Goal: Task Accomplishment & Management: Complete application form

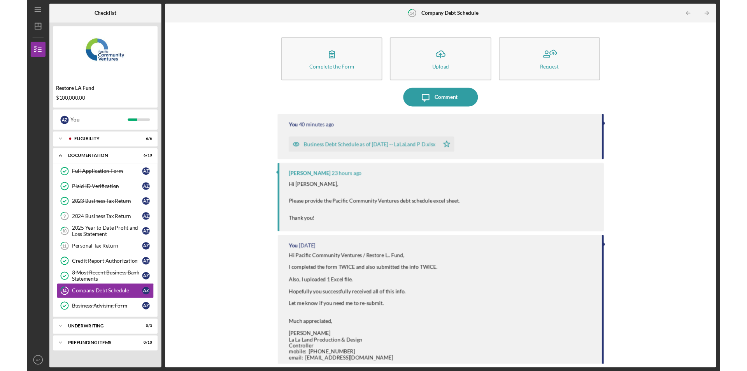
scroll to position [39, 0]
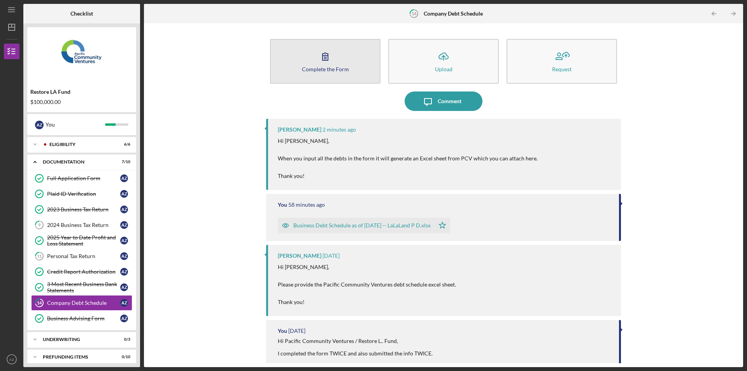
click at [327, 73] on button "Complete the Form Form" at bounding box center [325, 61] width 111 height 45
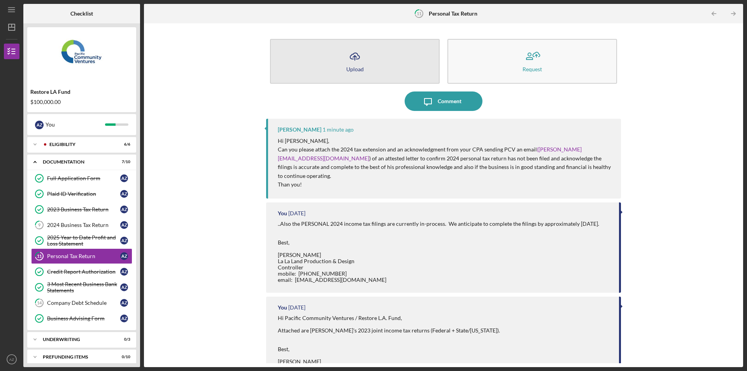
click at [354, 62] on icon "Icon/Upload" at bounding box center [354, 56] width 19 height 19
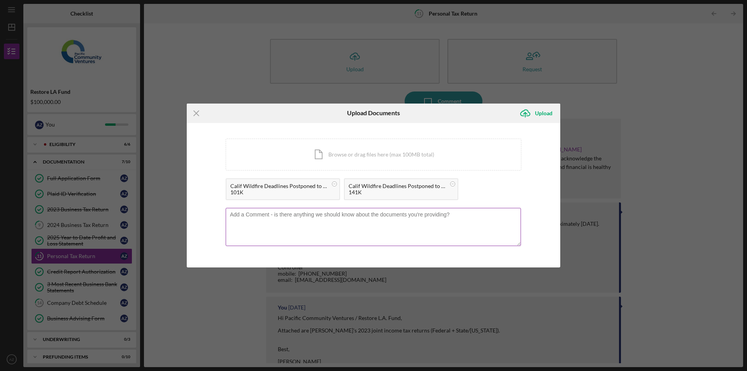
click at [425, 218] on textarea at bounding box center [373, 227] width 295 height 38
click at [380, 223] on textarea at bounding box center [373, 227] width 295 height 38
drag, startPoint x: 483, startPoint y: 112, endPoint x: 467, endPoint y: 120, distance: 17.6
click at [491, 123] on form "Icon/Menu Close Upload Documents Icon/Upload Upload You're uploading documents …" at bounding box center [374, 186] width 374 height 164
click at [394, 237] on textarea at bounding box center [373, 227] width 295 height 38
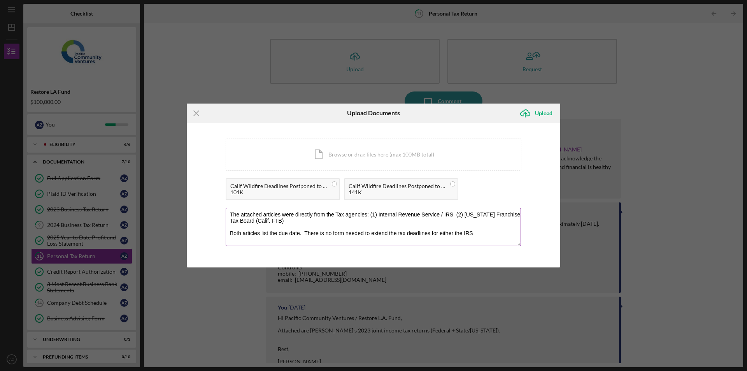
click at [443, 233] on textarea "The attached articles were directly from the Tax agencies: (1) Internal Revenue…" at bounding box center [373, 227] width 295 height 38
click at [306, 231] on textarea "The attached articles were directly from the Tax agencies: (1) Internal Revenue…" at bounding box center [373, 227] width 295 height 38
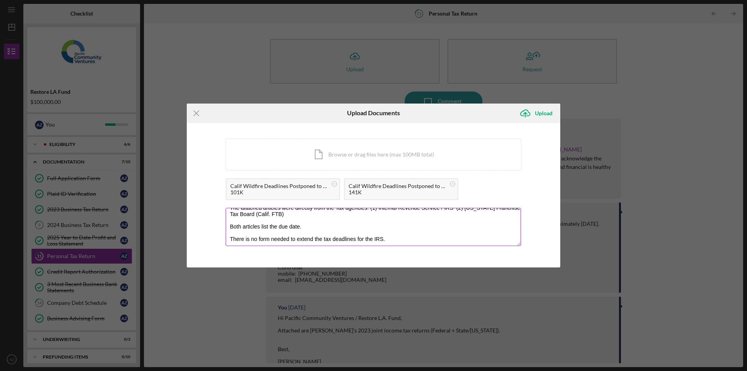
scroll to position [16, 0]
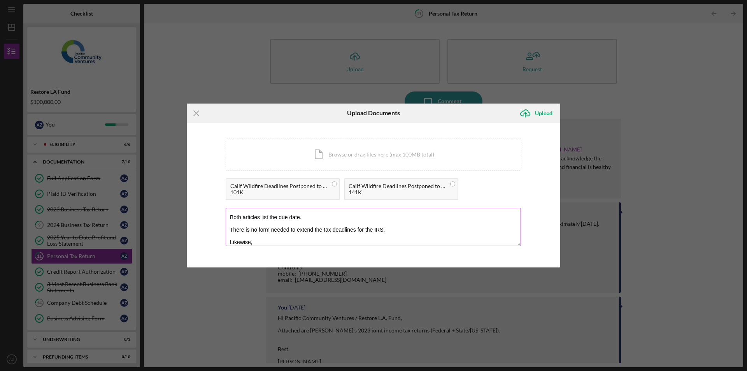
drag, startPoint x: 234, startPoint y: 229, endPoint x: 372, endPoint y: 232, distance: 138.2
click at [372, 232] on textarea "The attached articles were directly from the Tax agencies: (1) Internal Revenue…" at bounding box center [373, 227] width 295 height 38
paste textarea "here is no form needed to extend the tax deadlines for the"
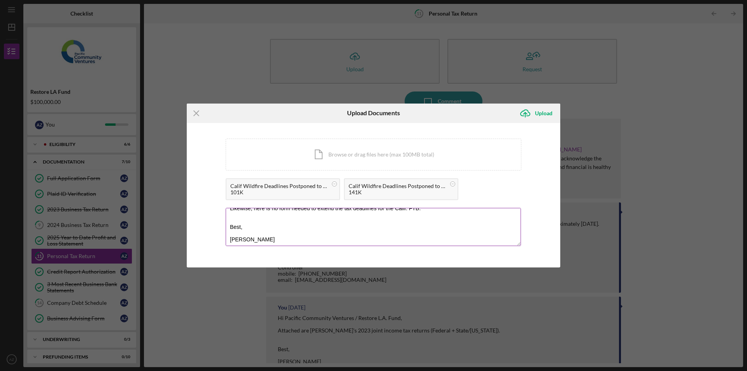
paste textarea "Controller Accounting dept. e-m: Accounting@LaLaLand-Design.com"
click at [235, 235] on textarea "Hi Pacific Community Ventures / Restore L.A. Fund, The attached articles were d…" at bounding box center [373, 227] width 295 height 38
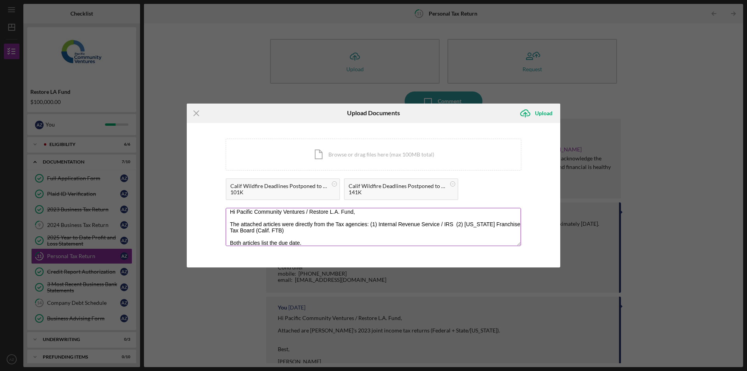
scroll to position [94, 0]
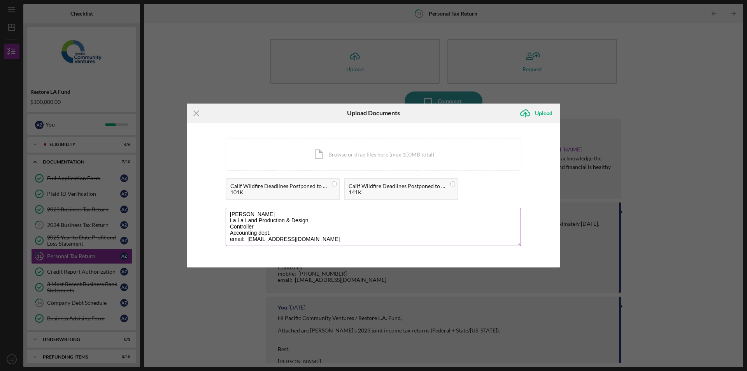
click at [273, 228] on textarea "Hi Pacific Community Ventures / Restore L.A. Fund, The attached articles were d…" at bounding box center [373, 227] width 295 height 38
click at [258, 225] on textarea "Hi Pacific Community Ventures / Restore L.A. Fund, The attached articles were d…" at bounding box center [373, 227] width 295 height 38
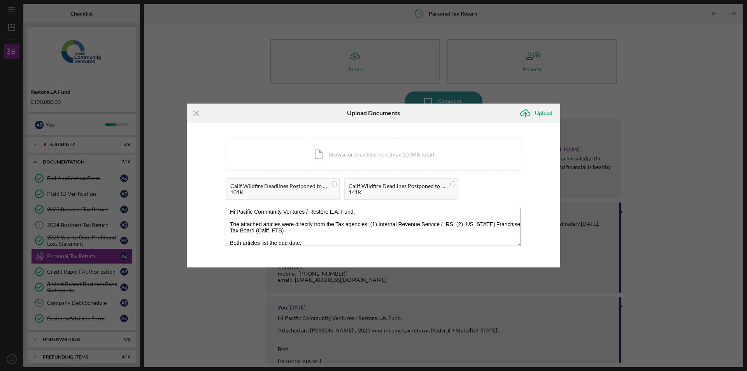
scroll to position [91, 0]
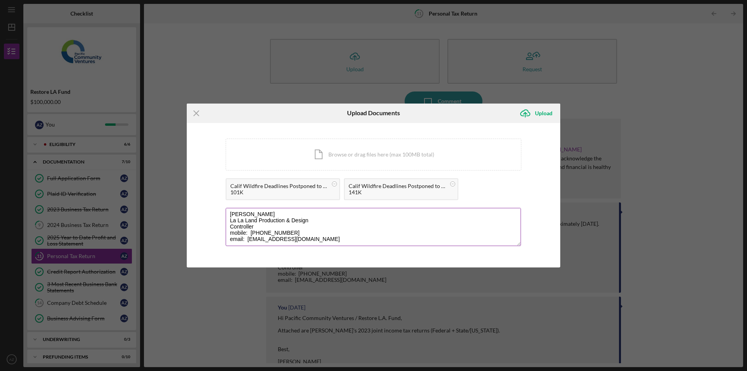
click at [374, 246] on div "Hi Pacific Community Ventures / Restore L.A. Fund, The attached articles were d…" at bounding box center [374, 228] width 296 height 40
click at [382, 237] on textarea "Hi Pacific Community Ventures / Restore L.A. Fund, The attached articles were d…" at bounding box center [373, 227] width 295 height 38
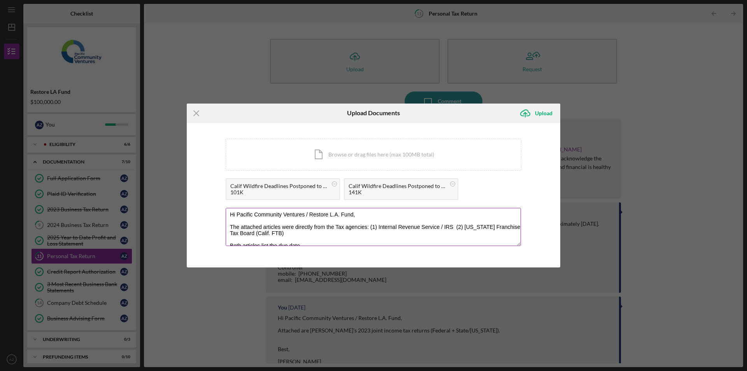
click at [387, 232] on textarea "Hi Pacific Community Ventures / Restore L.A. Fund, The attached articles were d…" at bounding box center [373, 227] width 295 height 38
click at [398, 241] on textarea "Hi Pacific Community Ventures / Restore L.A. Fund, The attached articles were d…" at bounding box center [373, 227] width 295 height 38
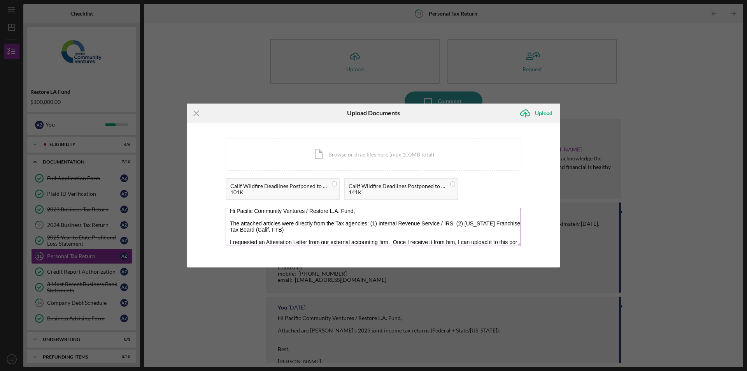
scroll to position [10, 0]
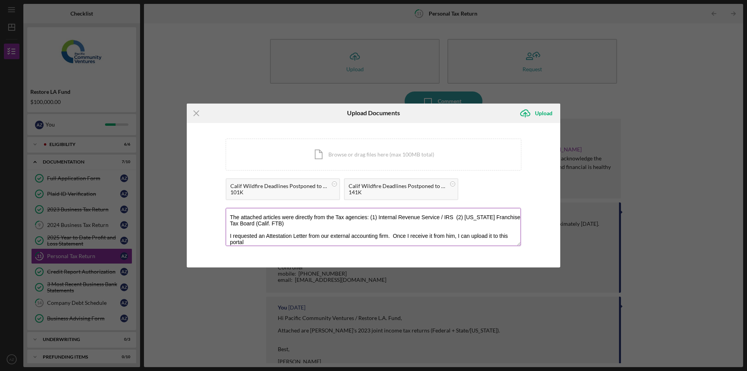
click at [311, 242] on textarea "Hi Pacific Community Ventures / Restore L.A. Fund, The attached articles were d…" at bounding box center [373, 227] width 295 height 38
click at [503, 237] on textarea "Hi Pacific Community Ventures / Restore L.A. Fund, The attached articles were d…" at bounding box center [373, 227] width 295 height 38
click at [504, 236] on textarea "Hi Pacific Community Ventures / Restore L.A. Fund, The attached articles were d…" at bounding box center [373, 227] width 295 height 38
click at [499, 237] on textarea "Hi Pacific Community Ventures / Restore L.A. Fund, The attached articles were d…" at bounding box center [373, 227] width 295 height 38
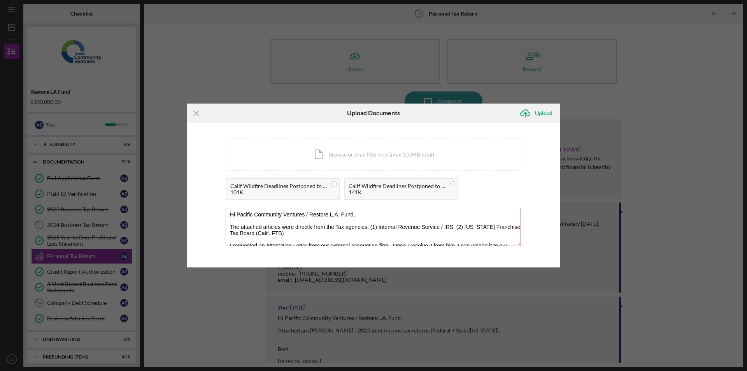
scroll to position [39, 0]
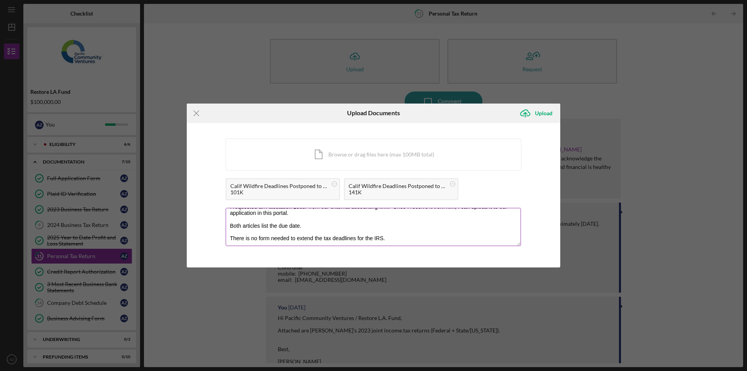
click at [302, 217] on textarea "Hi Pacific Community Ventures / Restore L.A. Fund, The attached articles were d…" at bounding box center [373, 227] width 295 height 38
click at [303, 213] on textarea "Hi Pacific Community Ventures / Restore L.A. Fund, The attached articles were d…" at bounding box center [373, 227] width 295 height 38
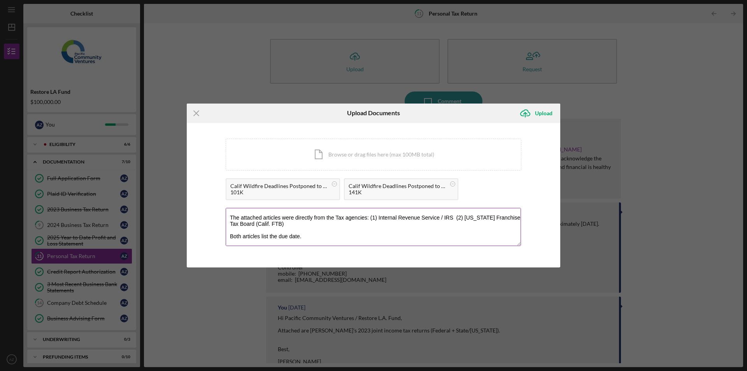
click at [316, 232] on textarea "Hi Pacific Community Ventures / Restore L.A. Fund, The attached articles were d…" at bounding box center [373, 227] width 295 height 38
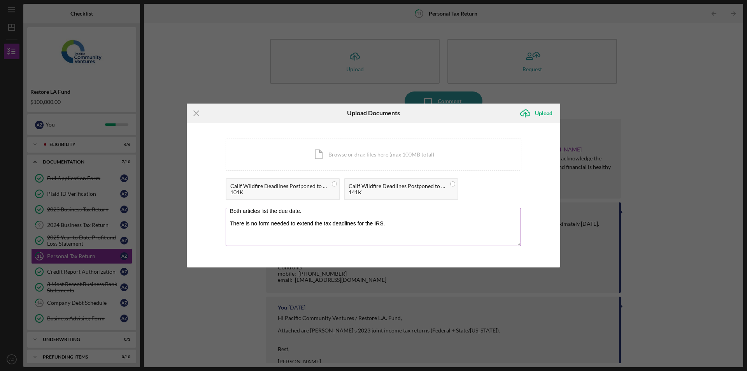
scroll to position [41, 0]
paste textarea "I requested an Attestation Letter from our external accounting firm. Once I rec…"
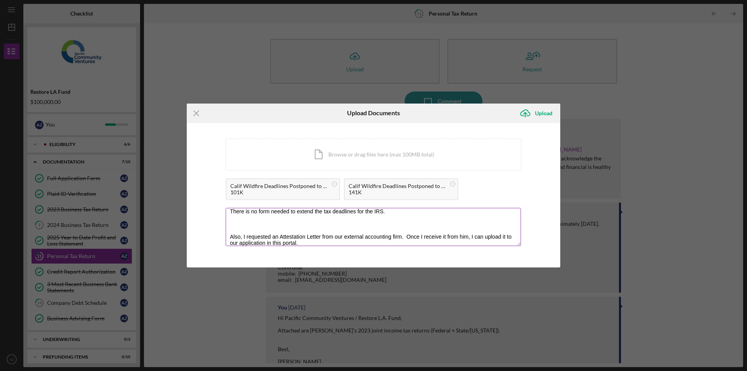
paste textarea "Likewise, here is no form needed to extend the tax deadlines for the Calif. FTB."
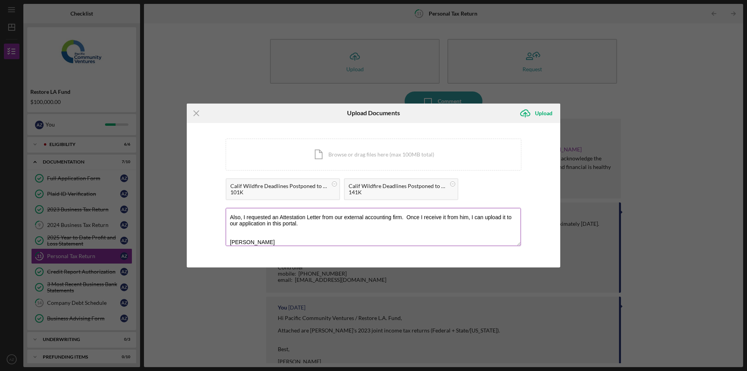
scroll to position [85, 0]
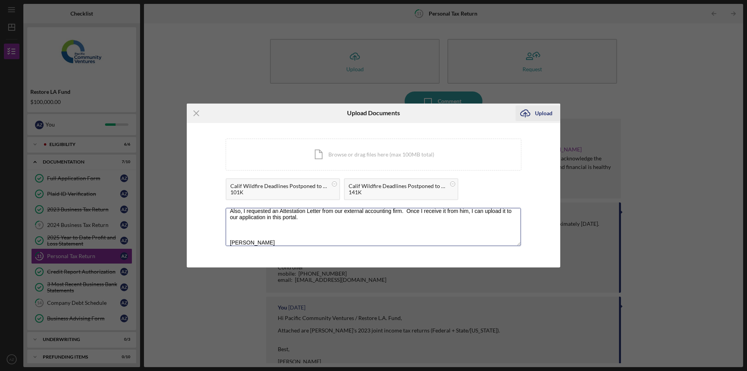
type textarea "Hi Pacific Community Ventures / Restore L.A. Fund, The attached articles were d…"
click at [546, 106] on div "Upload" at bounding box center [544, 113] width 18 height 16
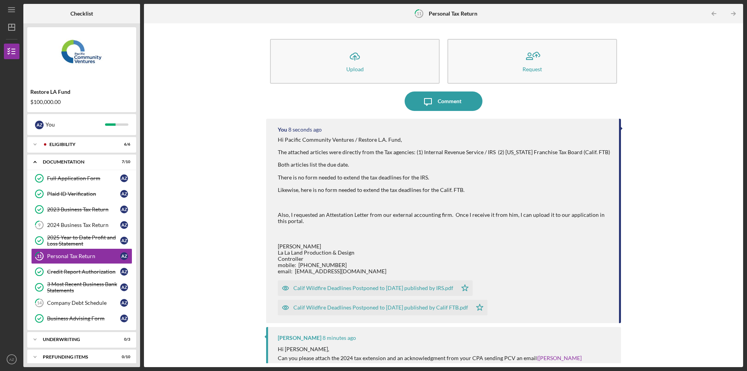
click at [697, 231] on div "Icon/Upload Upload Request Icon/Message Comment You 8 seconds ago Hi Pacific Co…" at bounding box center [444, 195] width 592 height 336
click at [239, 168] on div "Icon/Upload Upload Request Icon/Message Comment You 10 seconds ago Hi Pacific C…" at bounding box center [444, 195] width 592 height 336
click at [38, 144] on icon "Icon/Expander" at bounding box center [35, 145] width 16 height 16
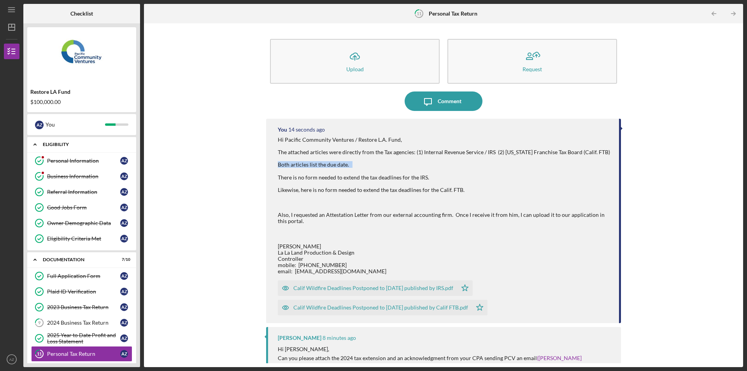
click at [32, 144] on icon "Icon/Expander" at bounding box center [35, 145] width 16 height 16
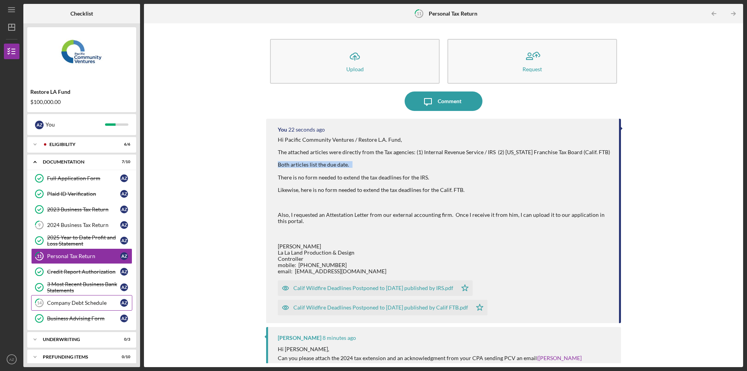
click at [85, 304] on div "Company Debt Schedule" at bounding box center [83, 303] width 73 height 6
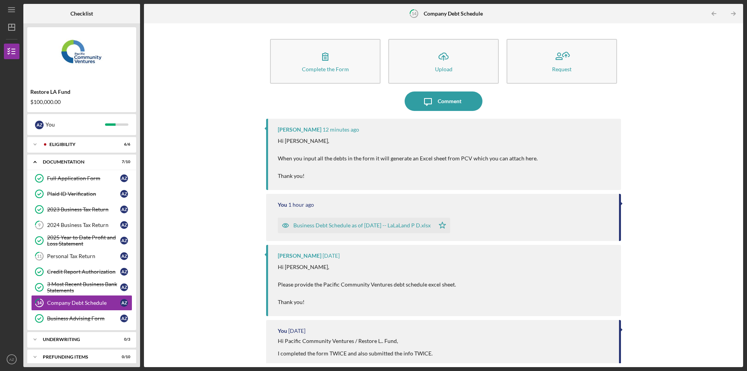
click at [701, 148] on div "Complete the Form Form Icon/Upload Upload Request Icon/Message Comment Yash Abi…" at bounding box center [444, 195] width 592 height 336
